Goal: Navigation & Orientation: Understand site structure

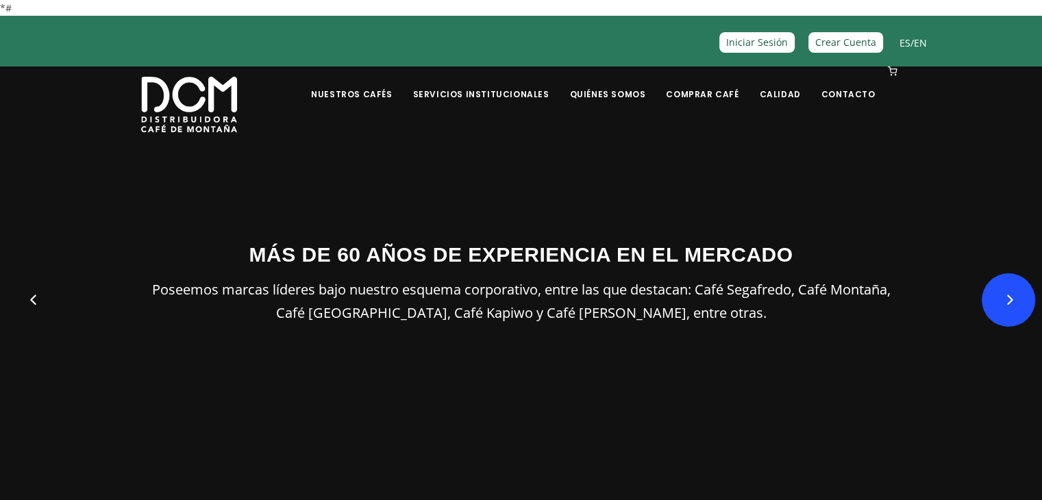
click at [1017, 303] on button "Next" at bounding box center [1008, 299] width 53 height 53
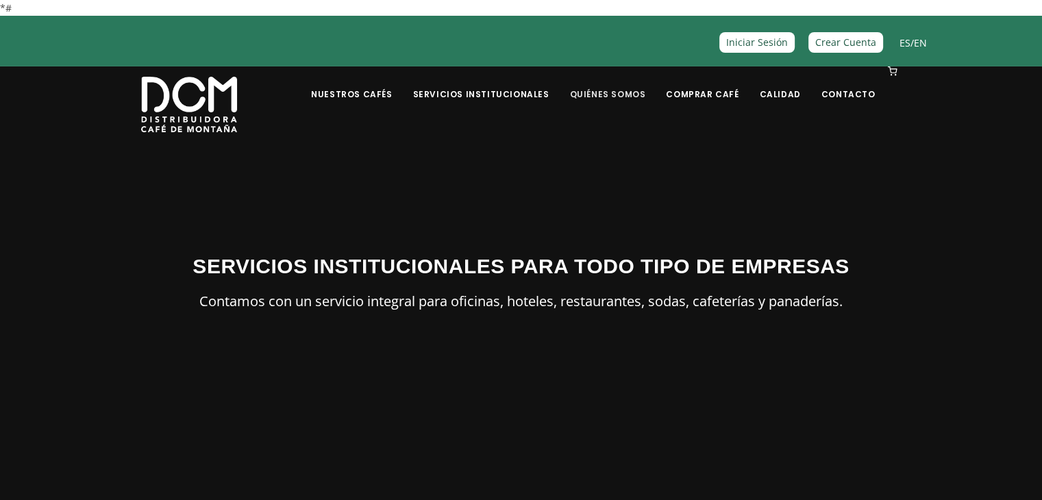
click at [639, 97] on link "Quiénes Somos" at bounding box center [607, 84] width 93 height 32
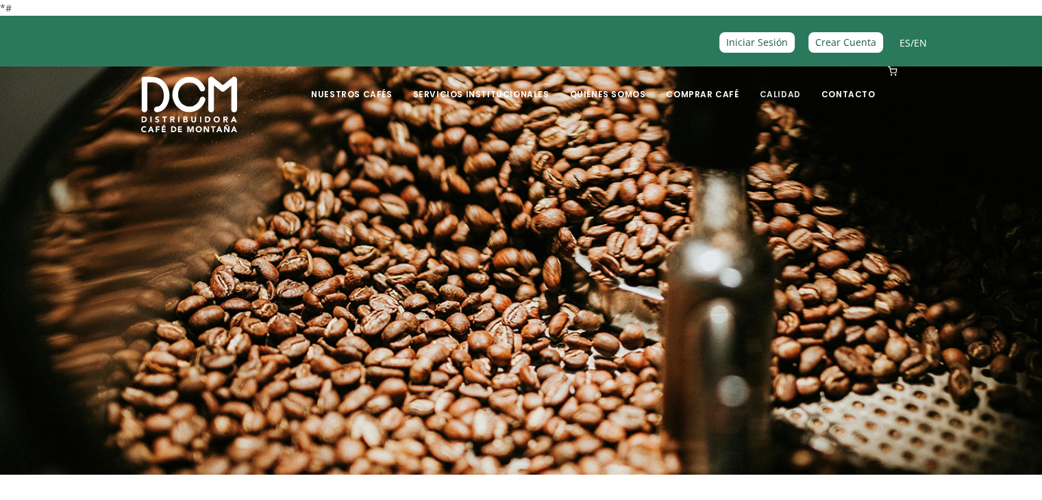
click at [778, 90] on link "Calidad" at bounding box center [780, 84] width 58 height 32
